Goal: Information Seeking & Learning: Find specific fact

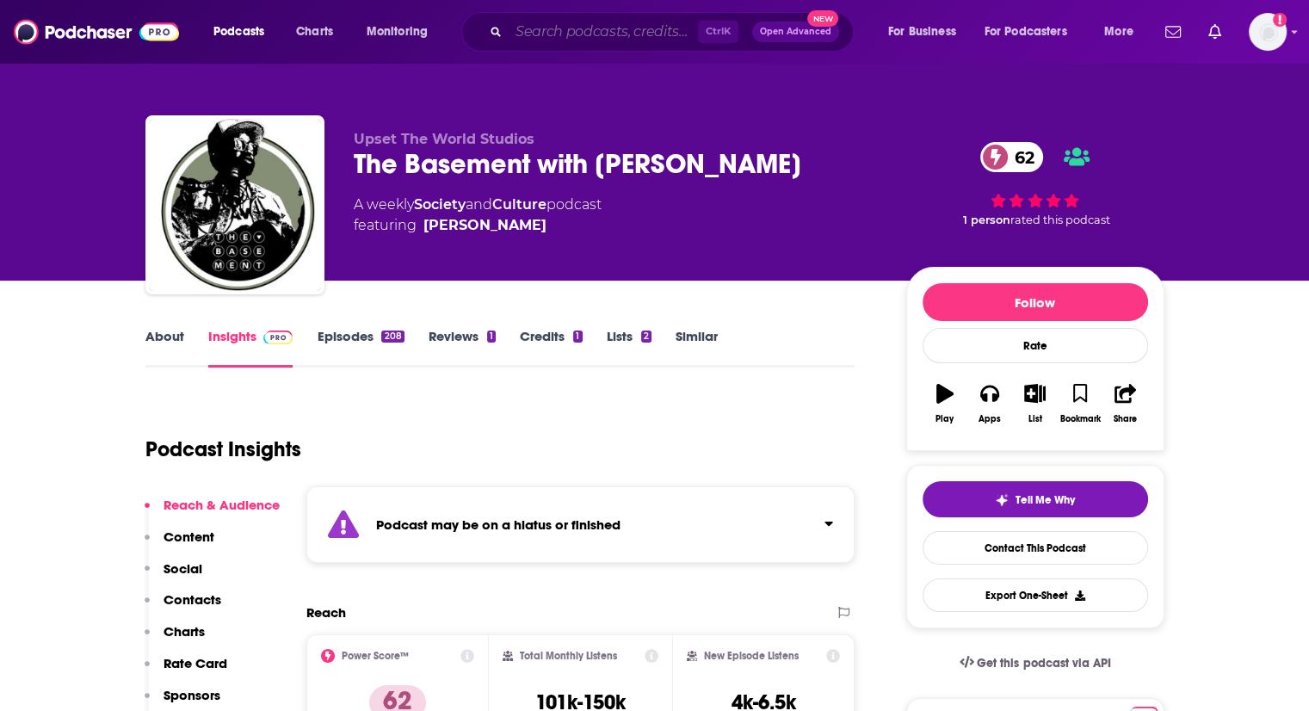
click at [571, 28] on input "Search podcasts, credits, & more..." at bounding box center [602, 32] width 189 height 28
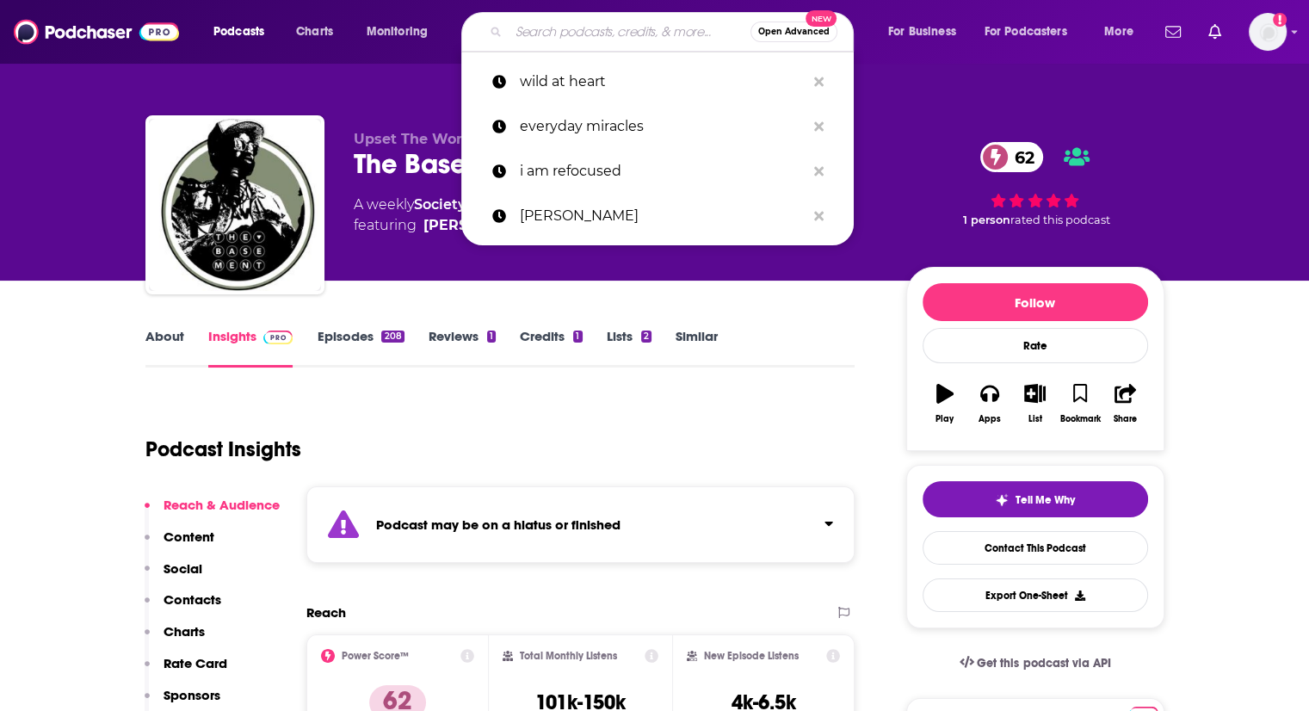
paste input "[PERSON_NAME]"
type input "[PERSON_NAME]"
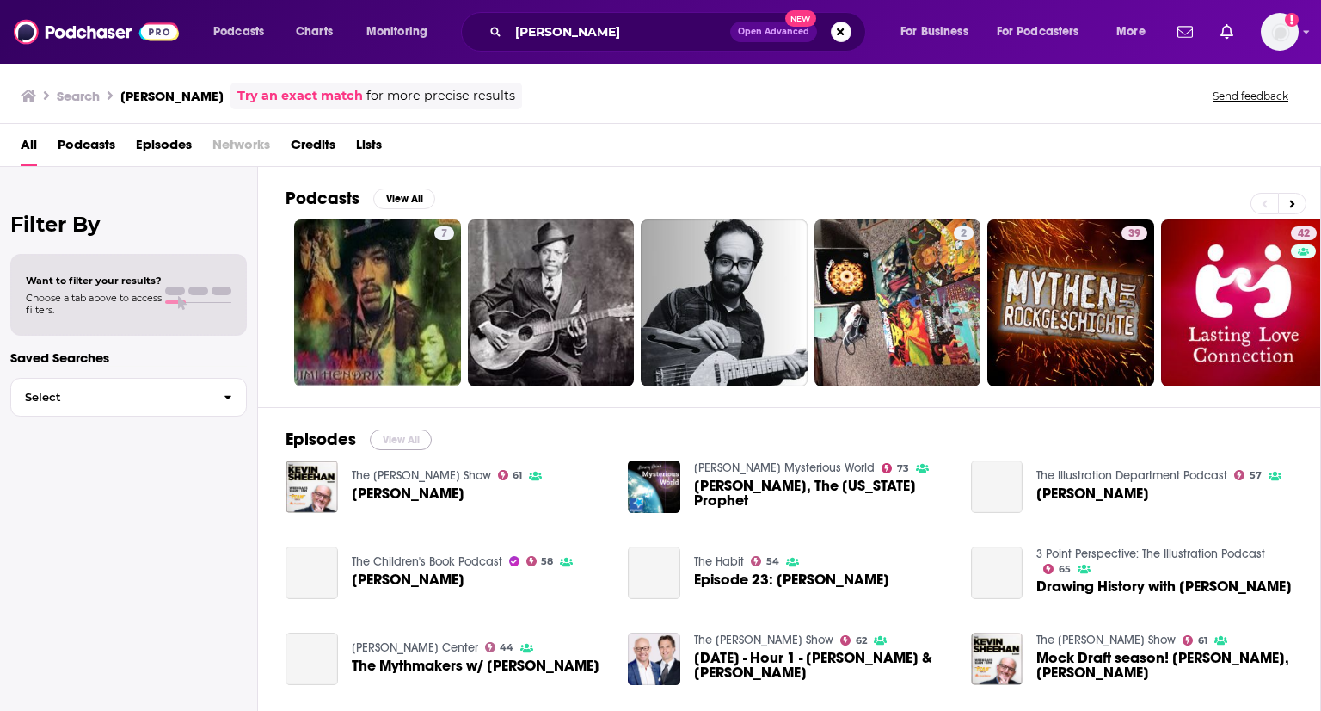
click at [379, 440] on button "View All" at bounding box center [401, 439] width 62 height 21
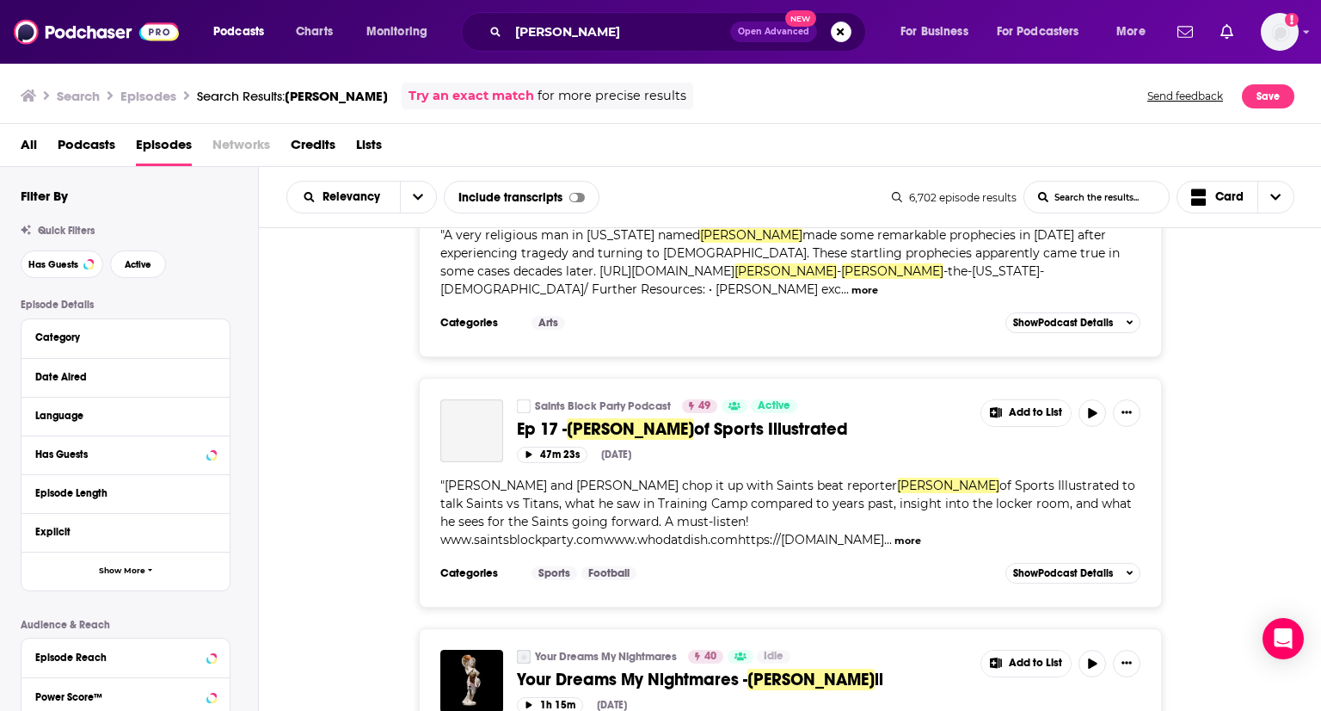
scroll to position [3355, 0]
